Goal: Navigation & Orientation: Find specific page/section

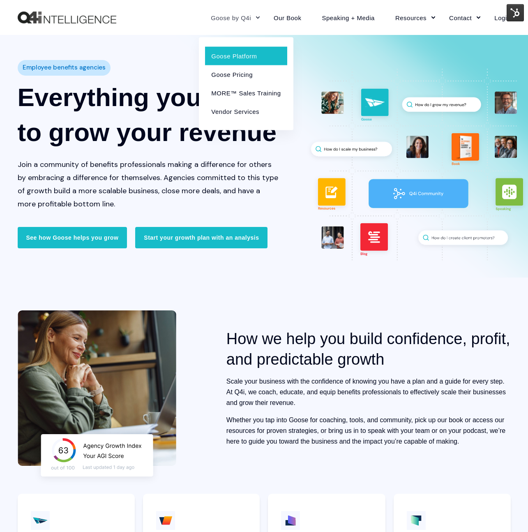
click at [241, 58] on link "Goose Platform" at bounding box center [246, 55] width 82 height 18
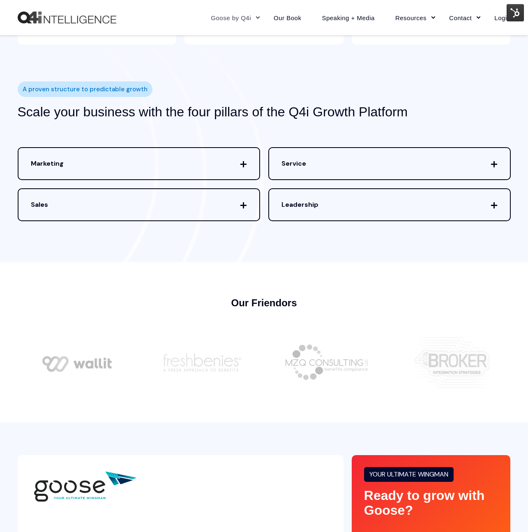
scroll to position [2622, 0]
